Goal: Transaction & Acquisition: Purchase product/service

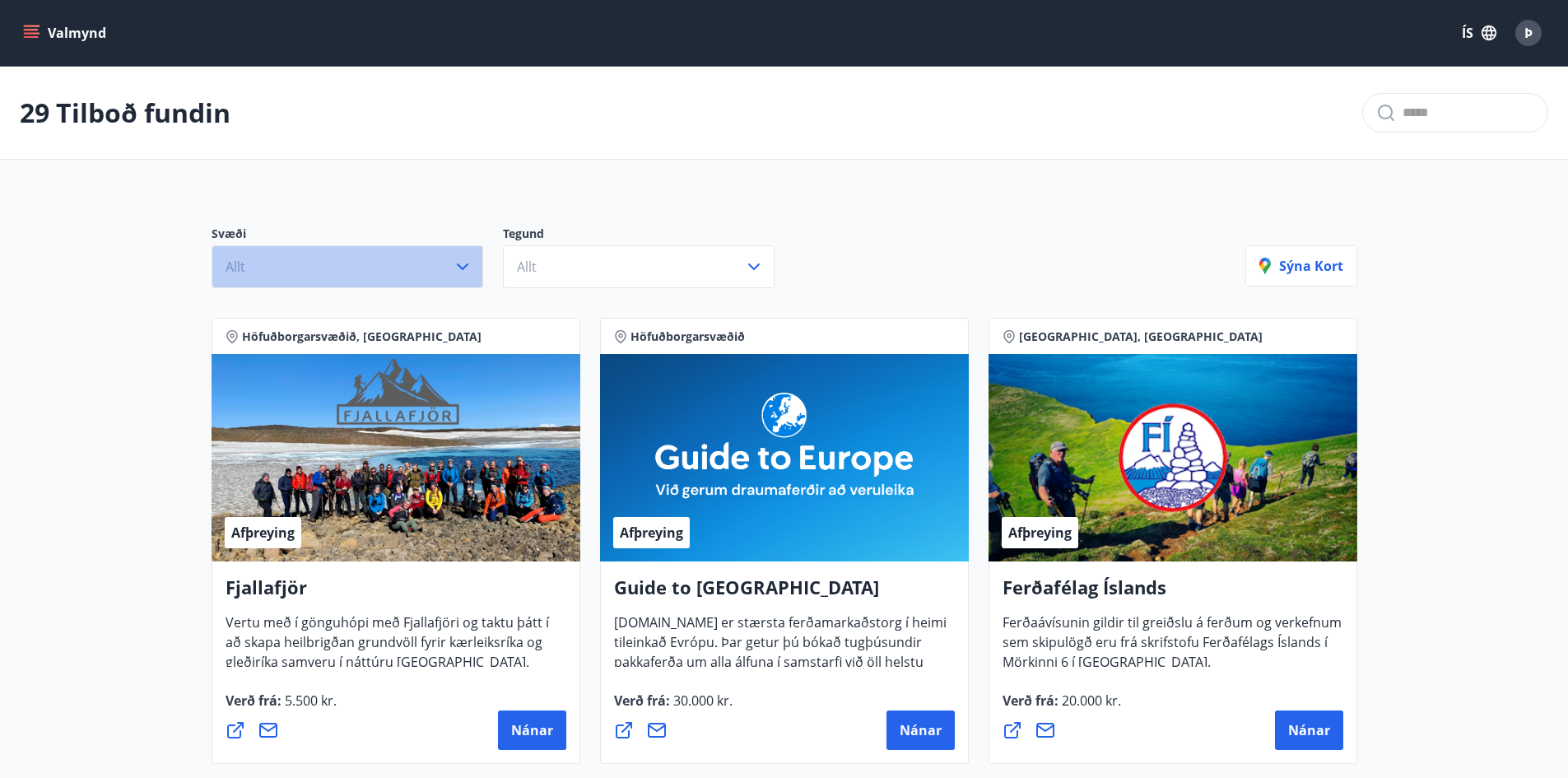
click at [449, 265] on button "Allt" at bounding box center [347, 266] width 271 height 43
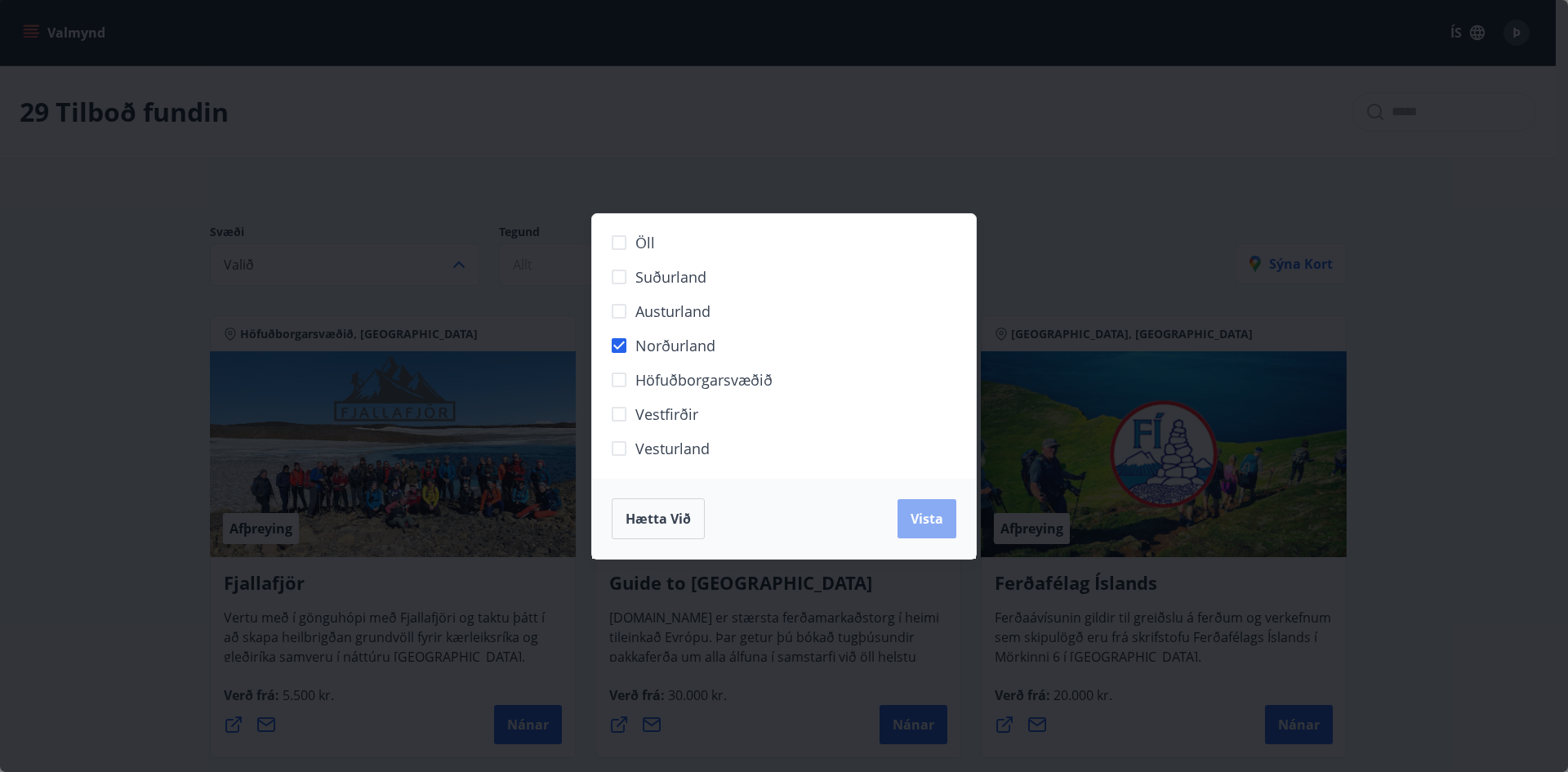
click at [917, 520] on span "Vista" at bounding box center [926, 519] width 33 height 18
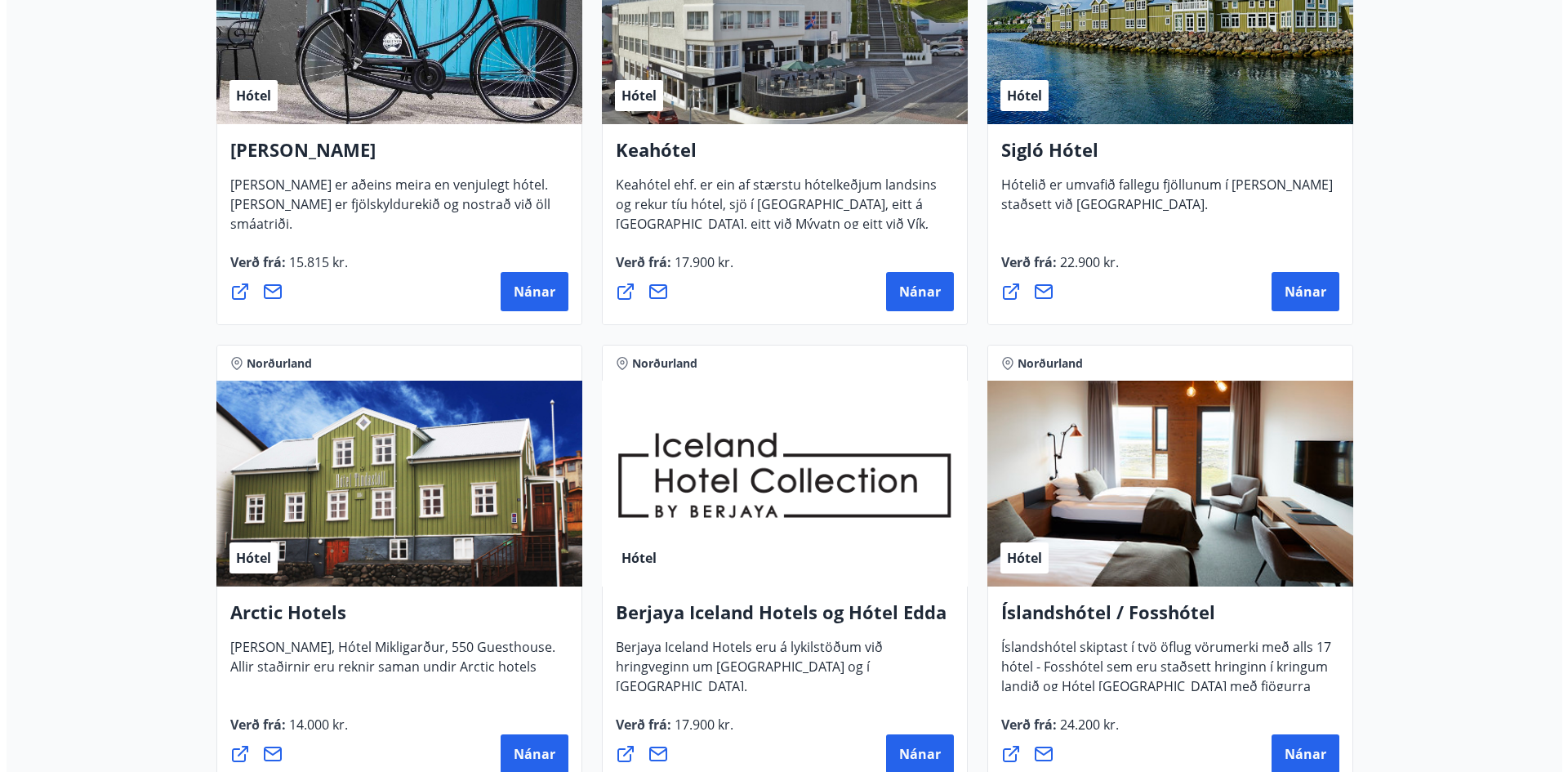
scroll to position [490, 0]
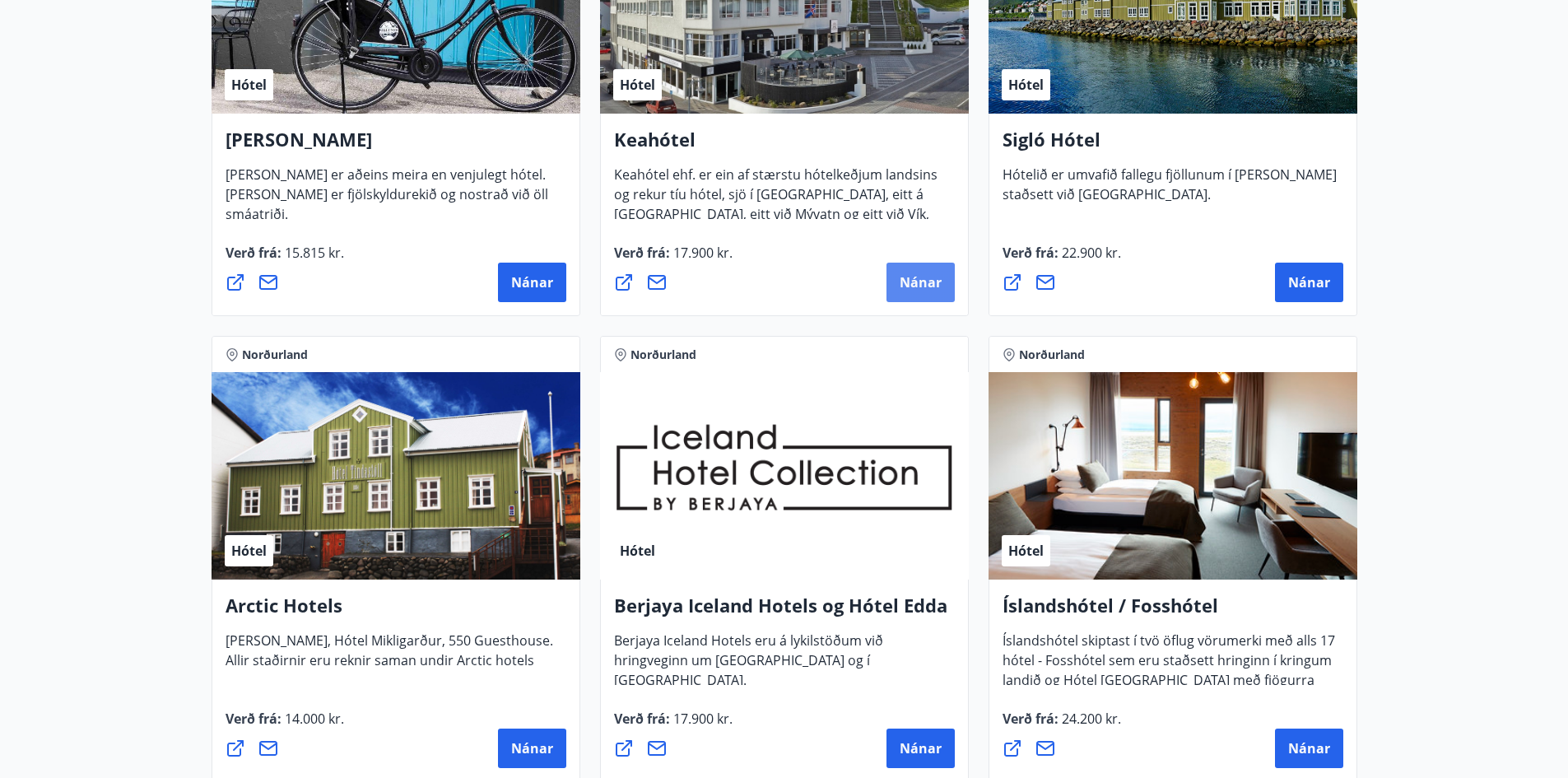
click at [924, 273] on button "Nánar" at bounding box center [920, 282] width 69 height 40
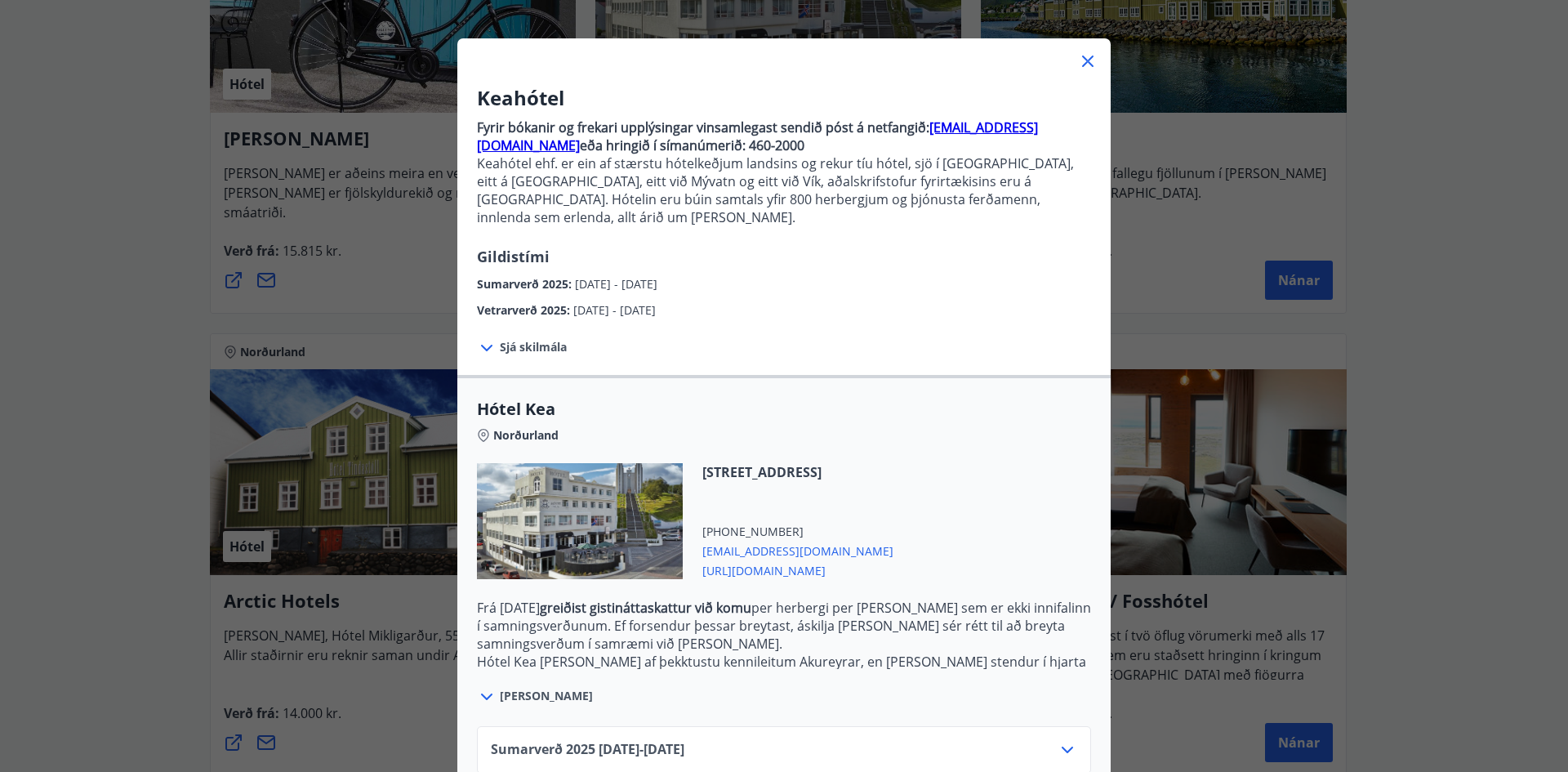
scroll to position [142, 0]
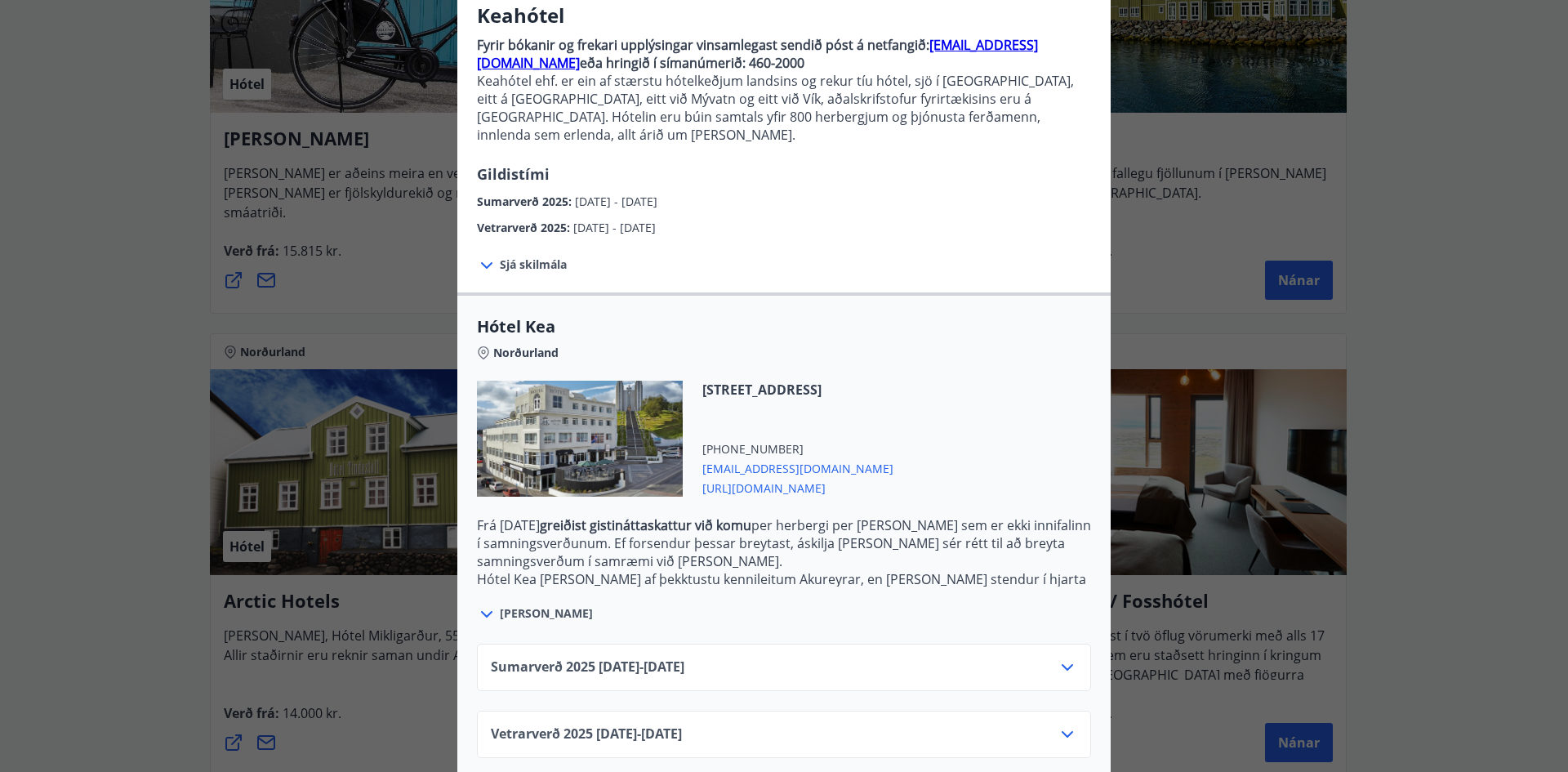
click at [1050, 658] on div "Sumarverð [PHONE_NUMBER][DATE] - [DATE]" at bounding box center [784, 673] width 586 height 33
click at [1057, 658] on icon at bounding box center [1067, 667] width 20 height 20
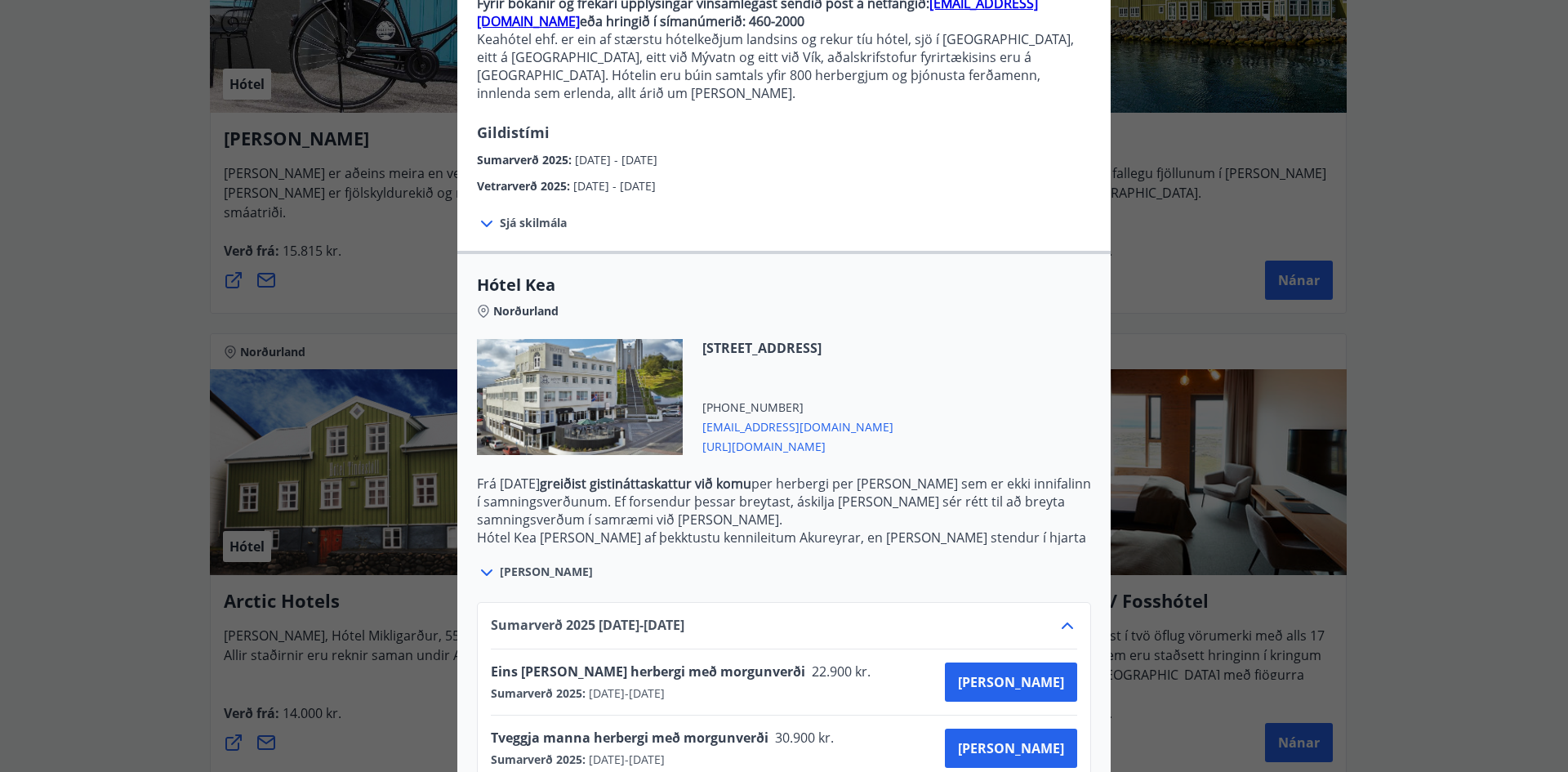
scroll to position [274, 0]
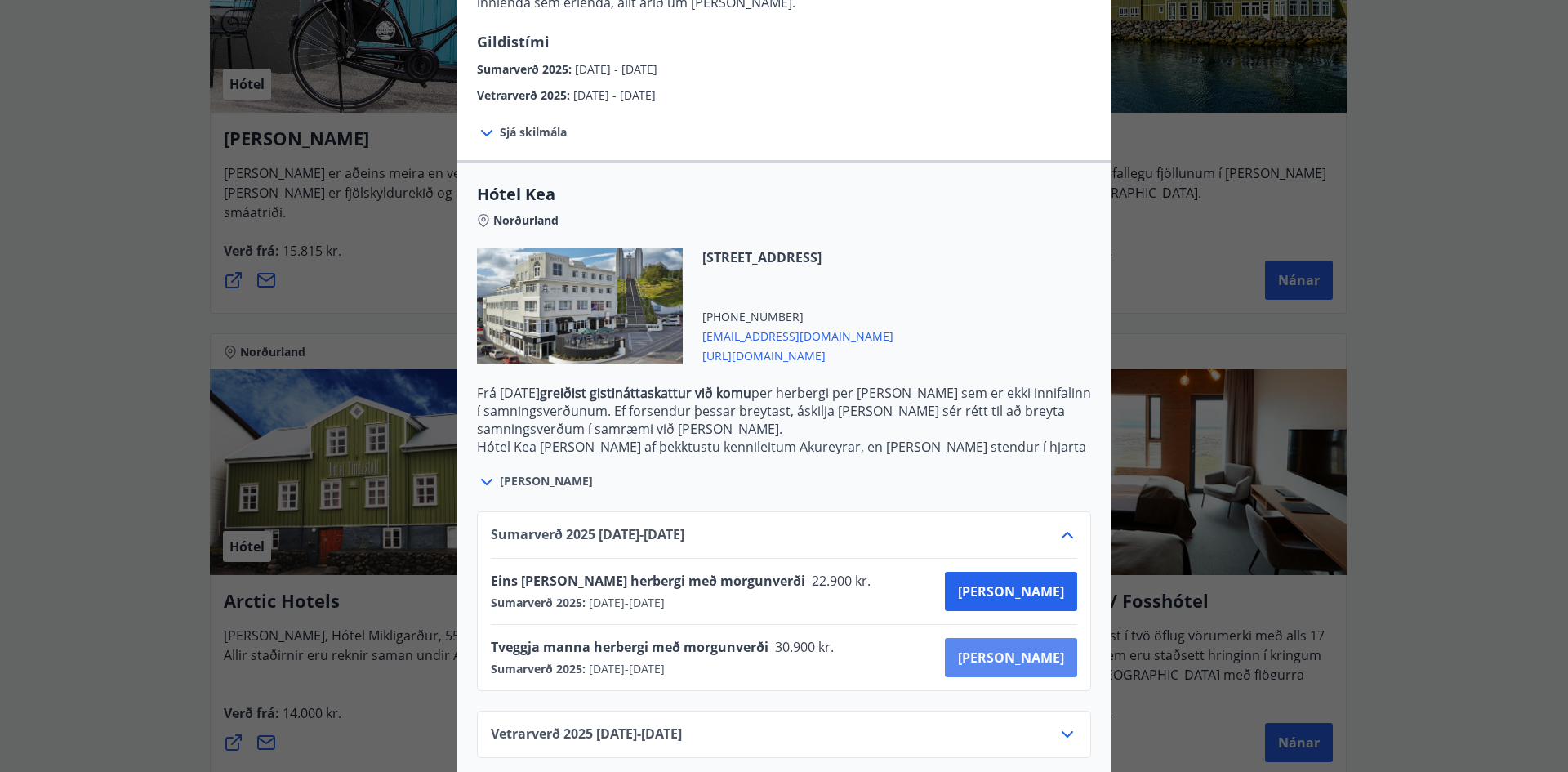
click at [1034, 649] on span "[PERSON_NAME]" at bounding box center [1011, 658] width 106 height 18
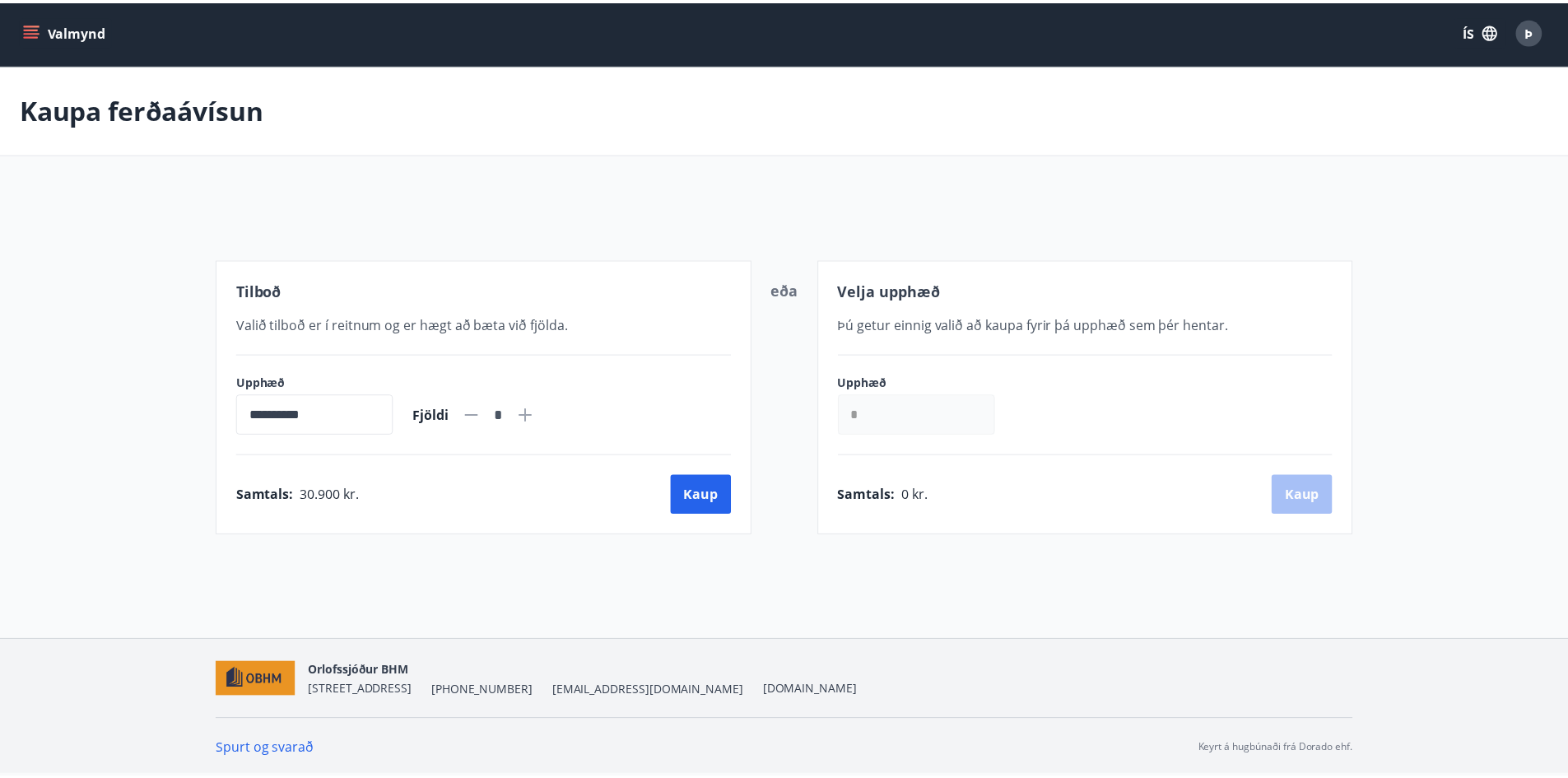
scroll to position [2, 0]
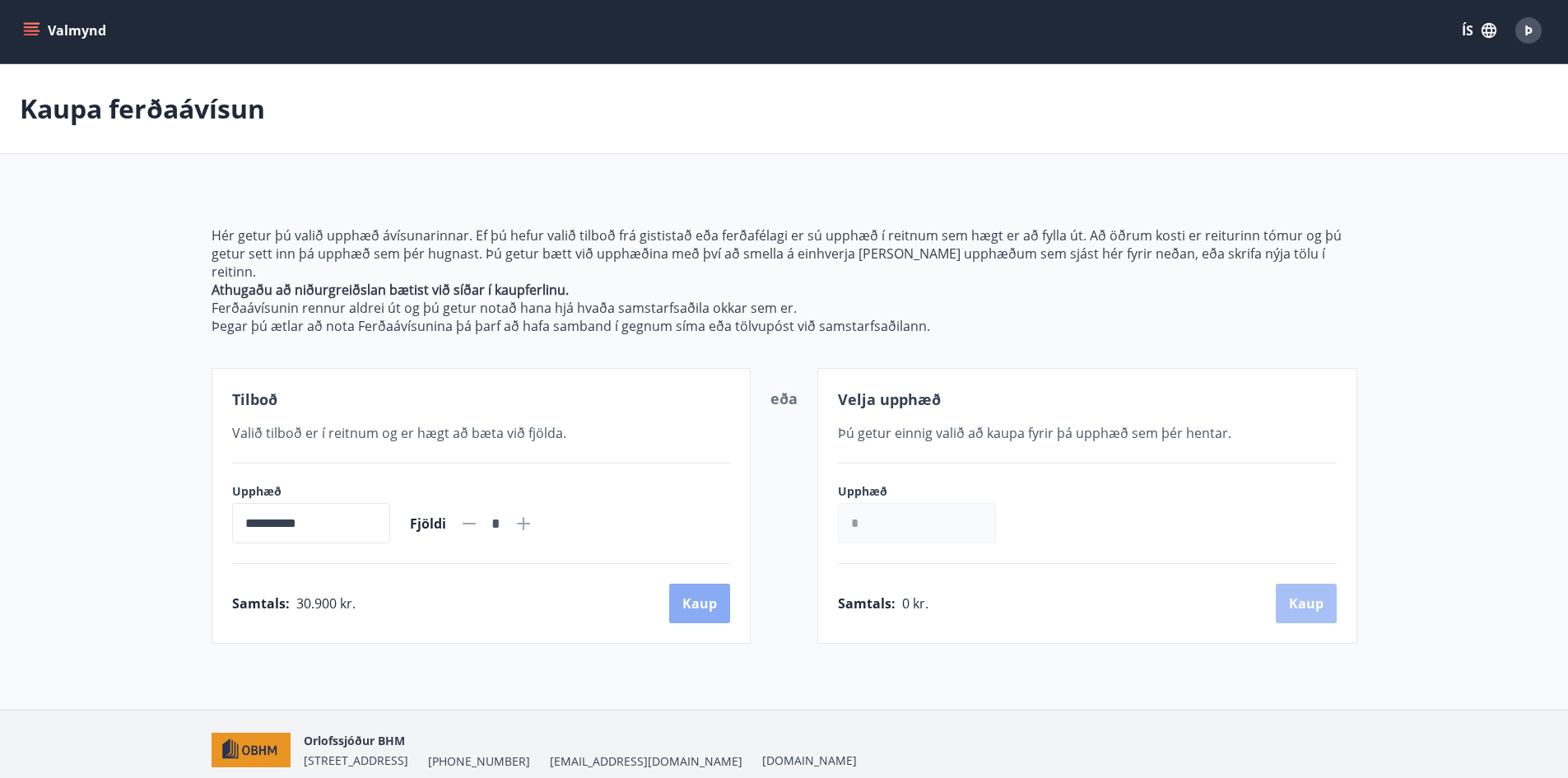
click at [697, 583] on button "Kaup" at bounding box center [700, 603] width 61 height 40
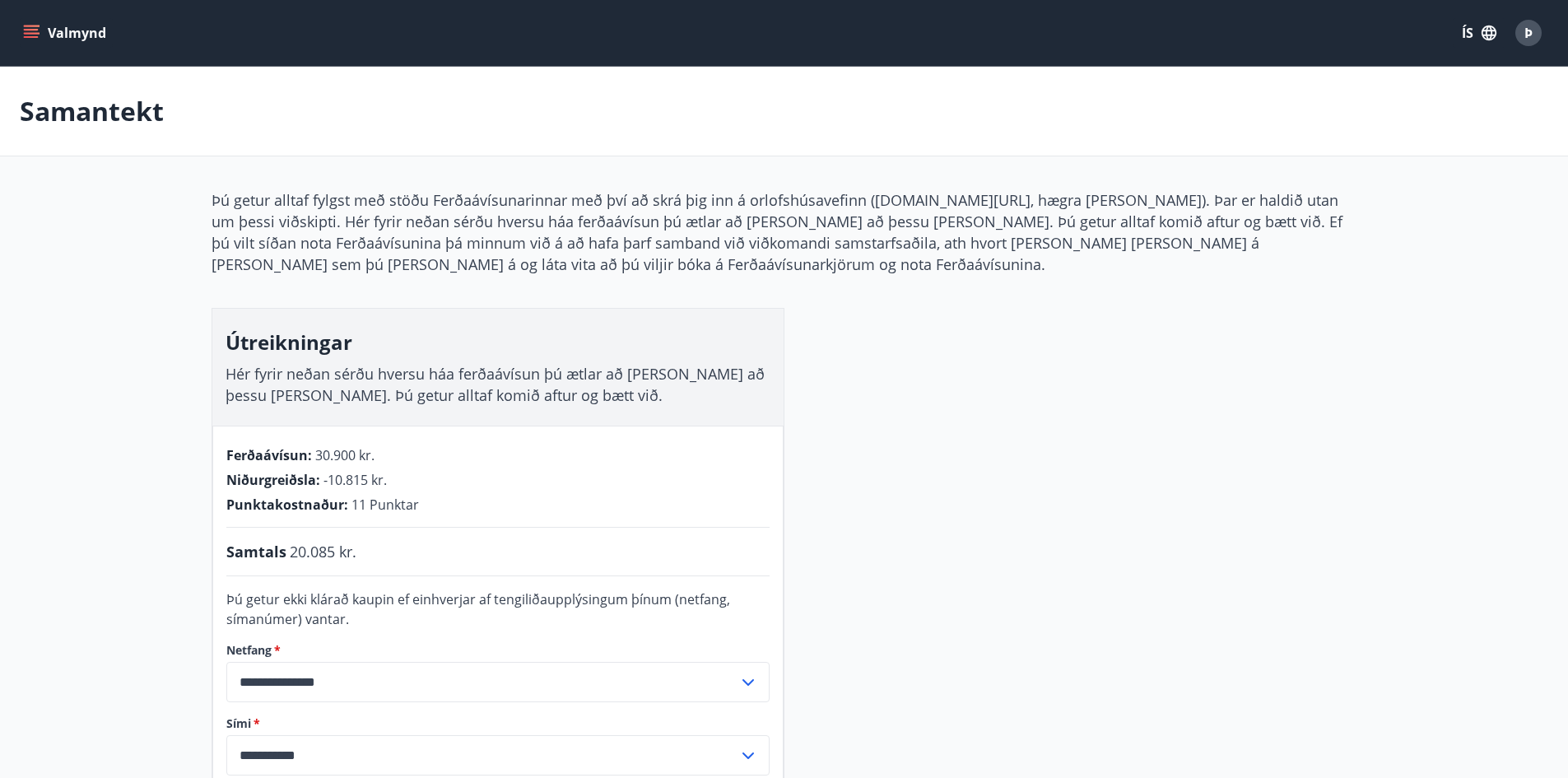
scroll to position [2, 0]
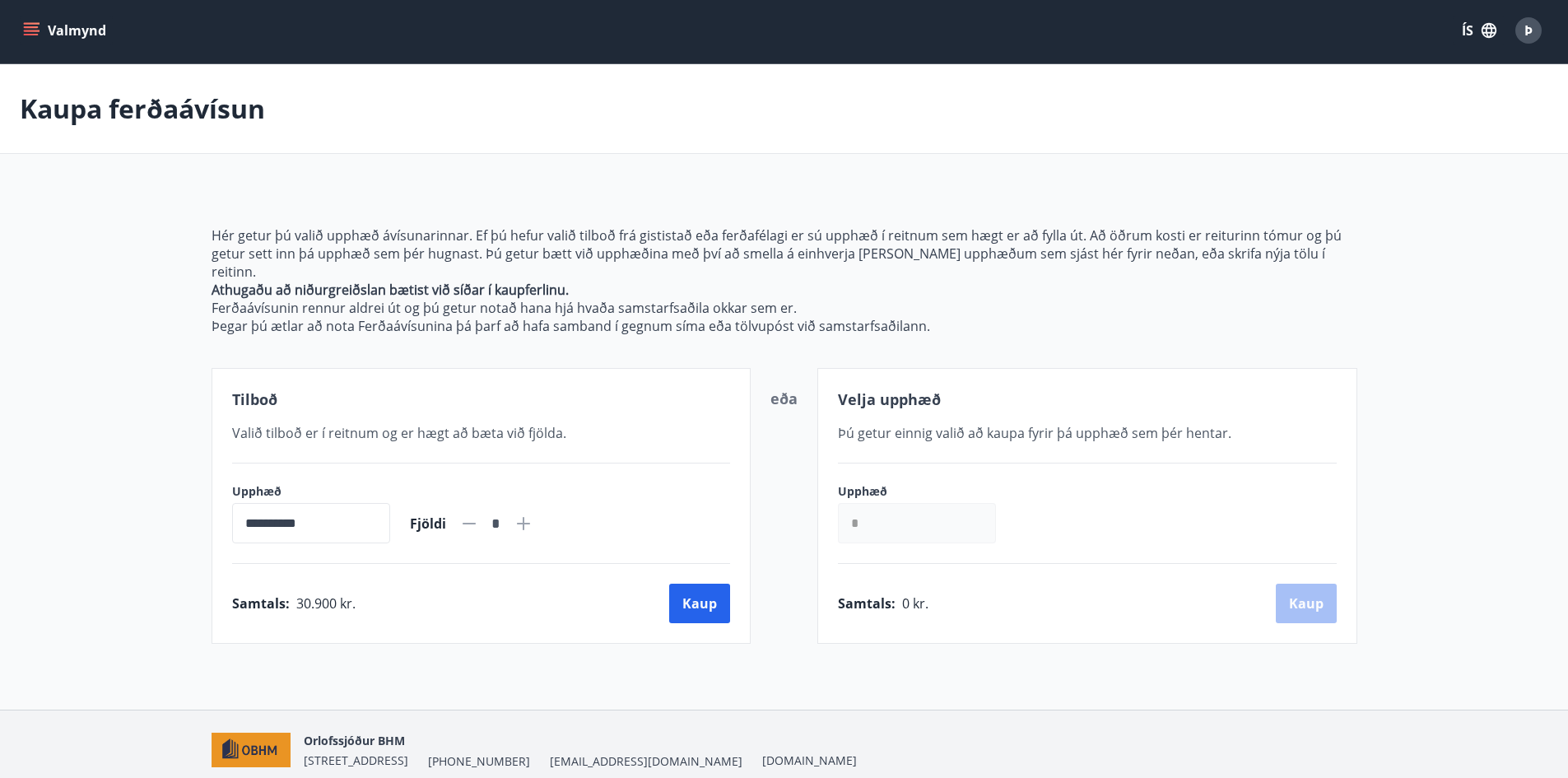
click at [25, 31] on icon "menu" at bounding box center [33, 31] width 18 height 2
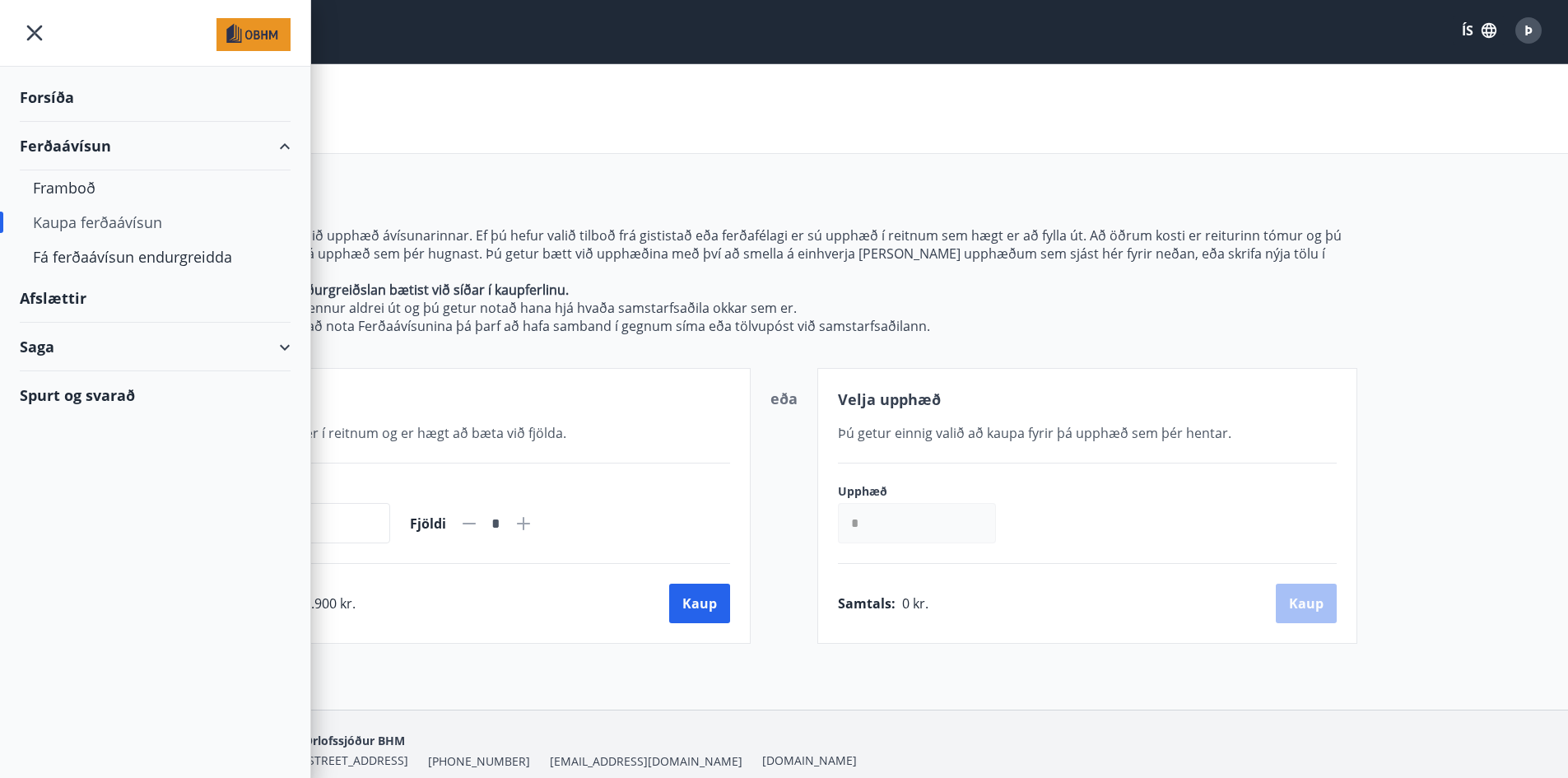
click at [56, 97] on div "Forsíða" at bounding box center [155, 97] width 271 height 49
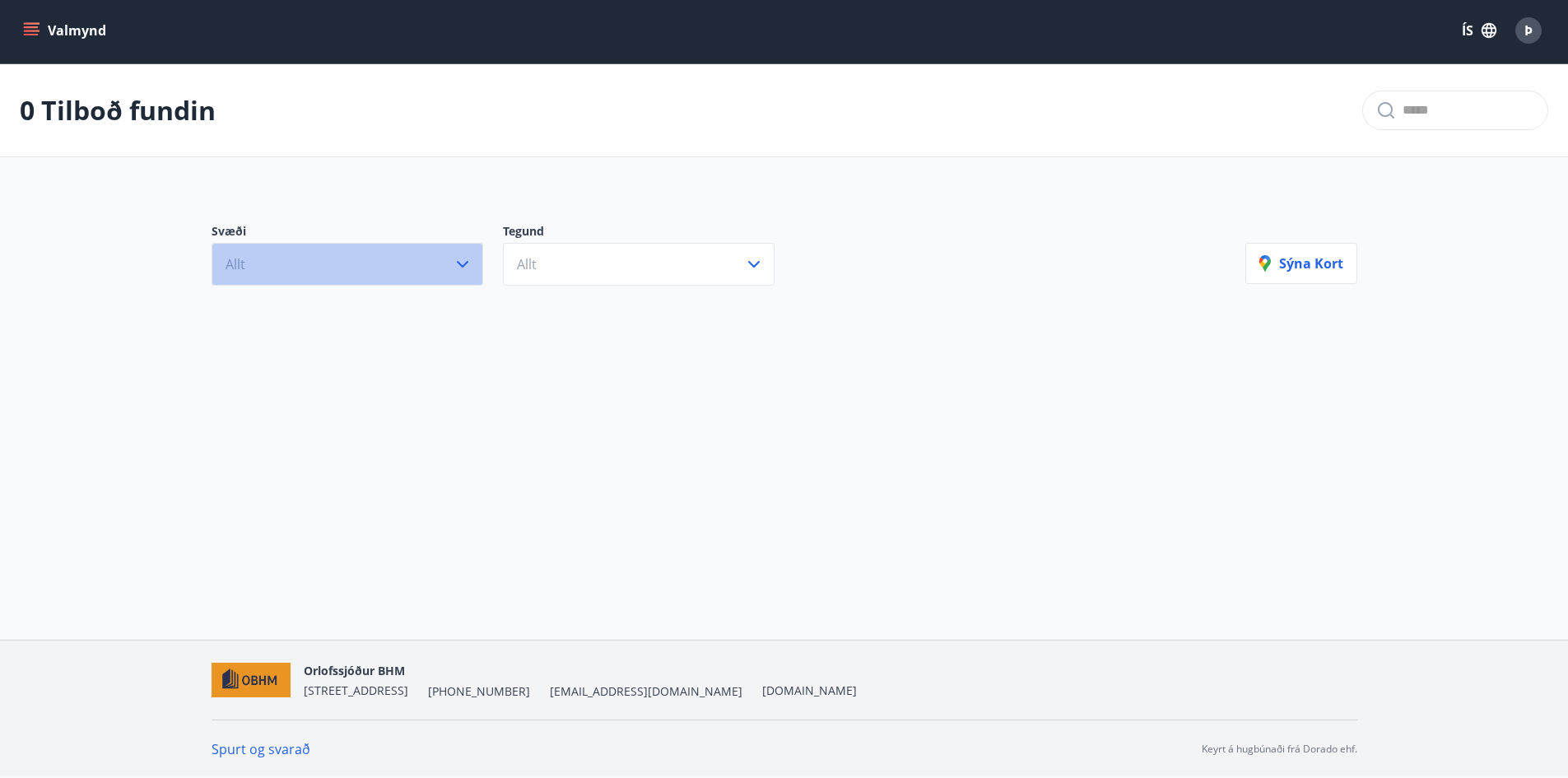
click at [470, 270] on icon "button" at bounding box center [463, 264] width 20 height 20
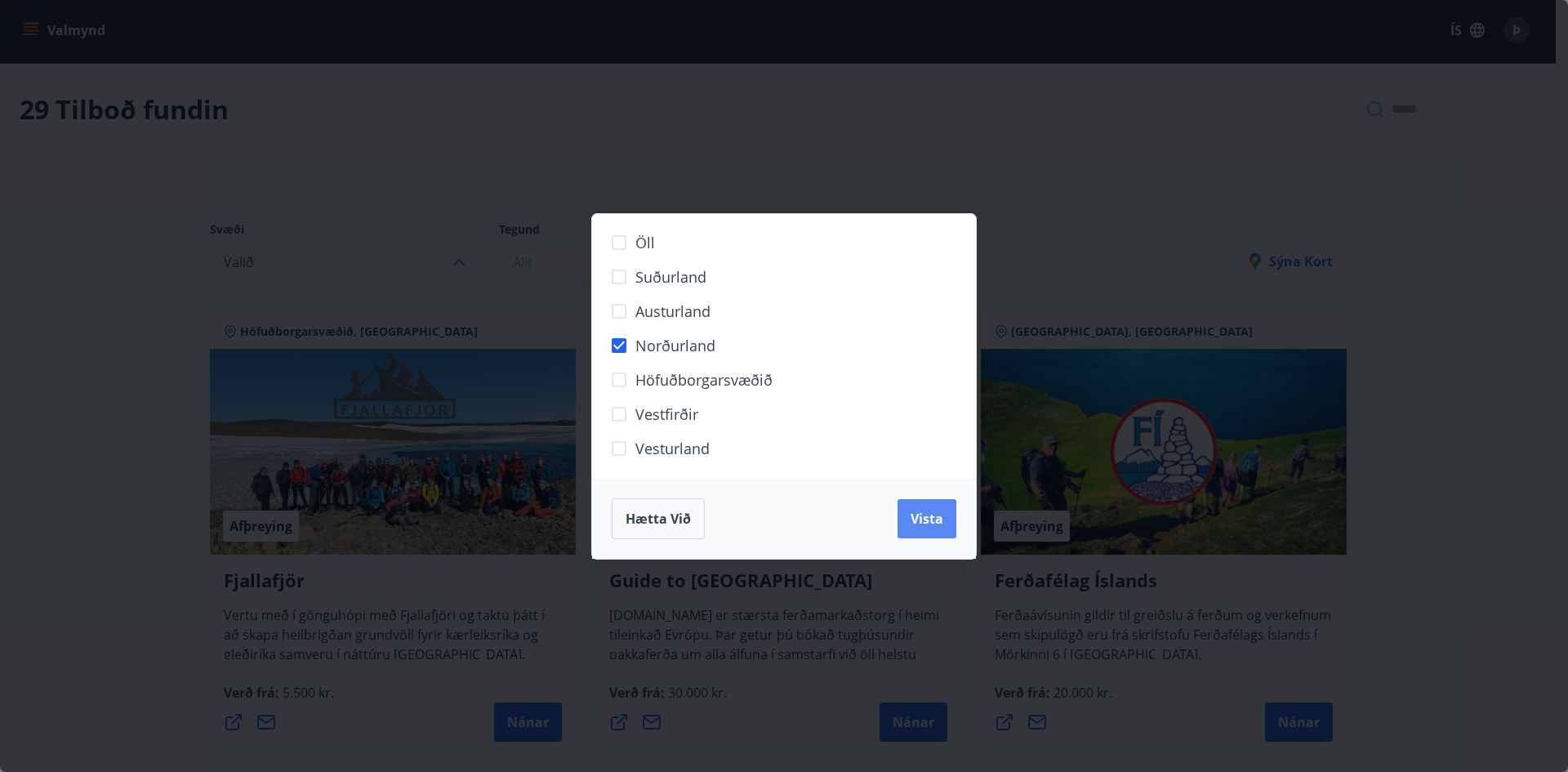
click at [919, 525] on span "Vista" at bounding box center [926, 519] width 33 height 18
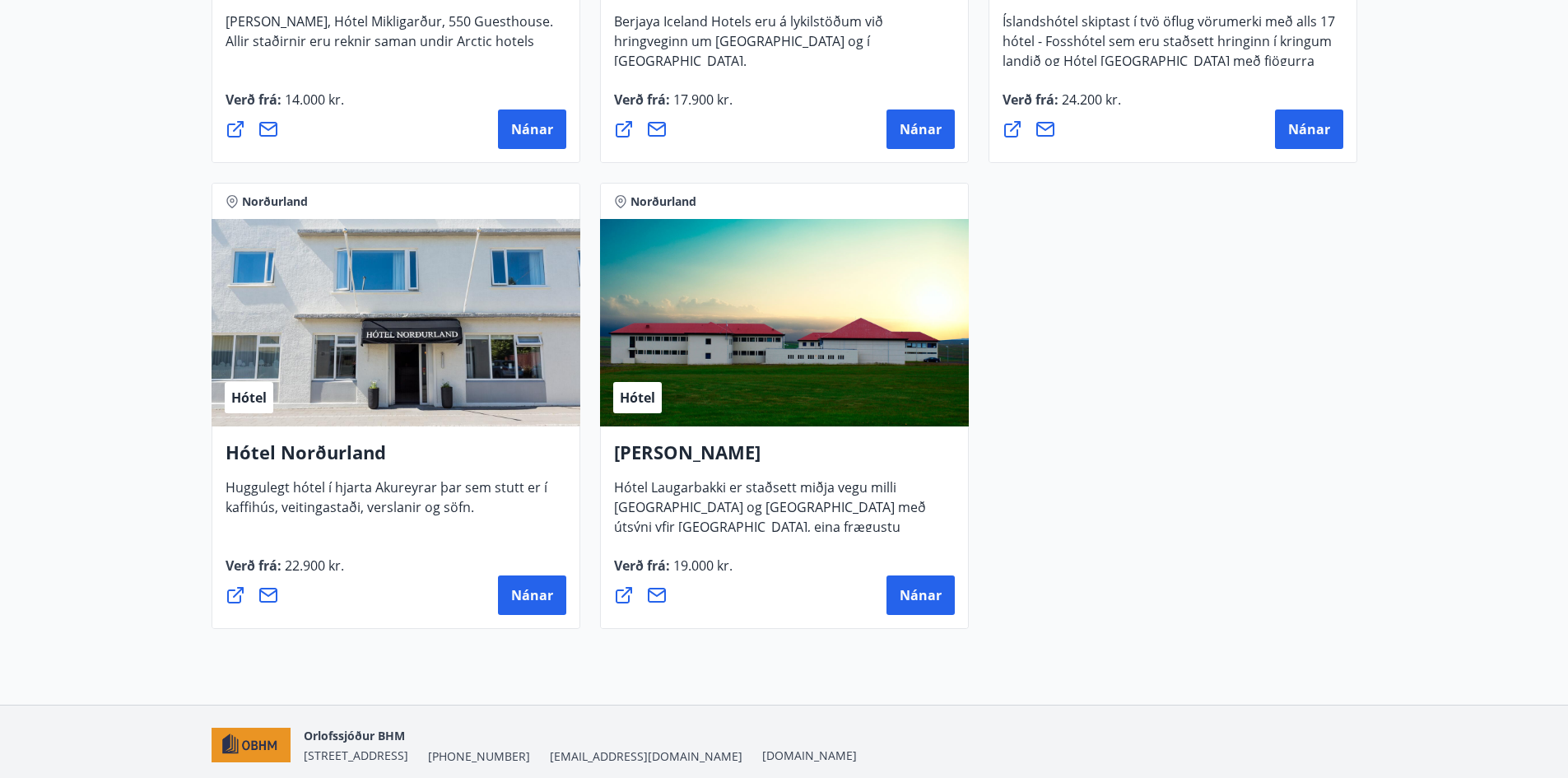
scroll to position [1153, 0]
